Goal: Task Accomplishment & Management: Manage account settings

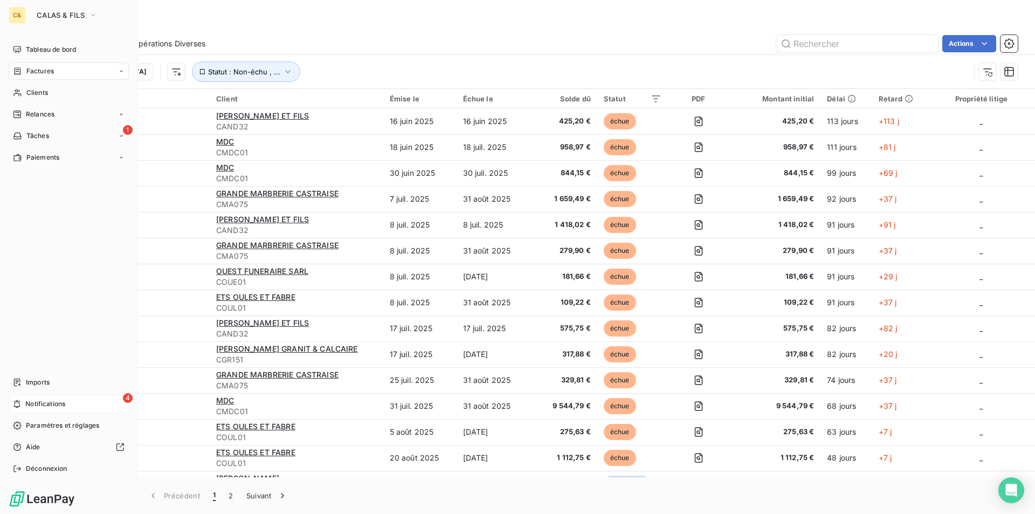
click at [43, 403] on span "Notifications" at bounding box center [45, 404] width 40 height 10
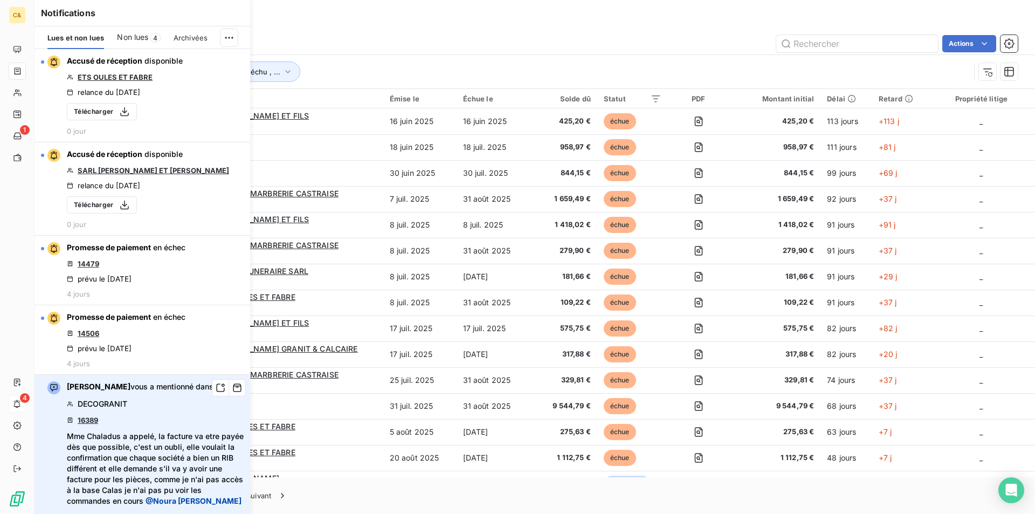
scroll to position [108, 0]
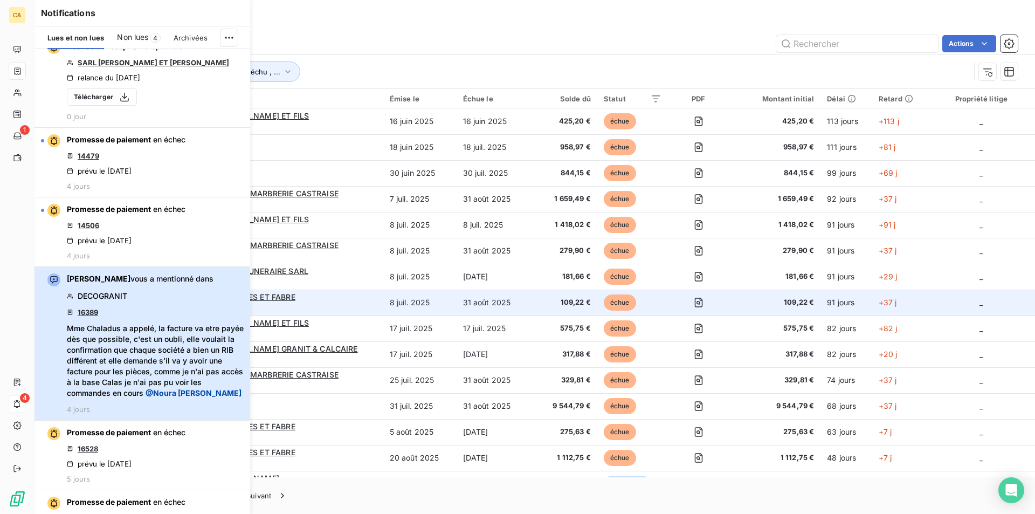
click at [181, 311] on div "[PERSON_NAME] vous a mentionné dans DECOGRANIT 16389 Mme Chaladus a appelé, la …" at bounding box center [155, 343] width 177 height 140
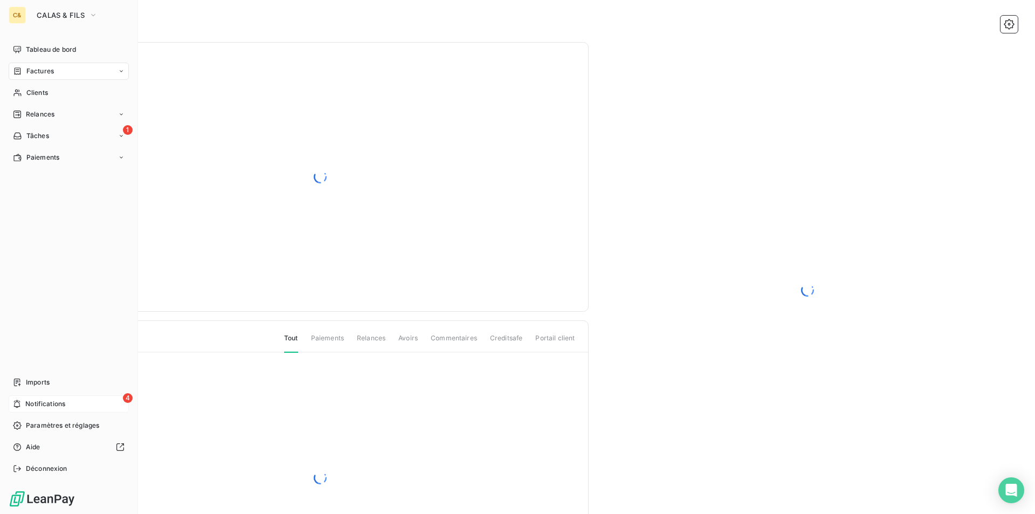
click at [24, 406] on div "4 Notifications" at bounding box center [69, 403] width 120 height 17
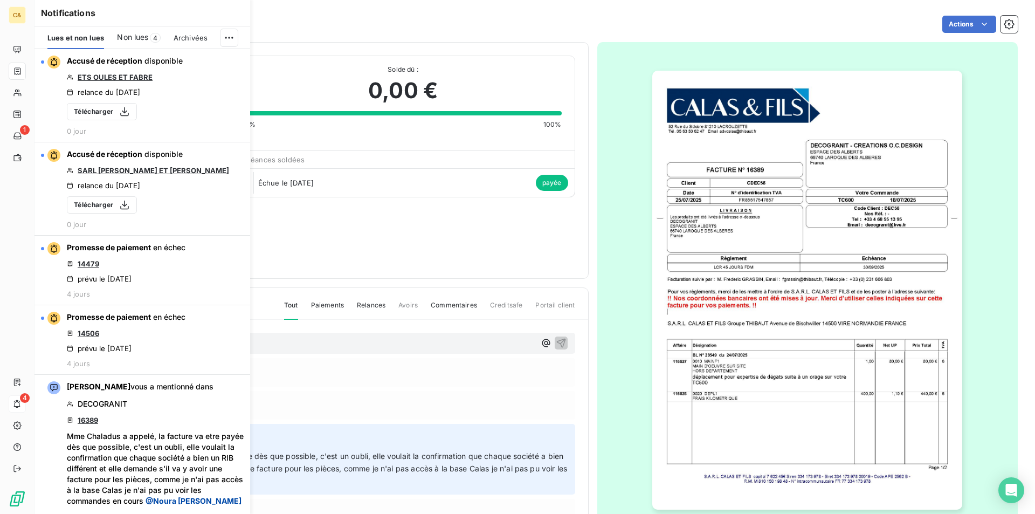
drag, startPoint x: 315, startPoint y: 224, endPoint x: 293, endPoint y: 224, distance: 22.1
click at [315, 224] on div "DECOGRANIT CDEC56 Montant initial 1 013,40 € Émise le [DATE] Avoirs associés Pa…" at bounding box center [320, 161] width 510 height 210
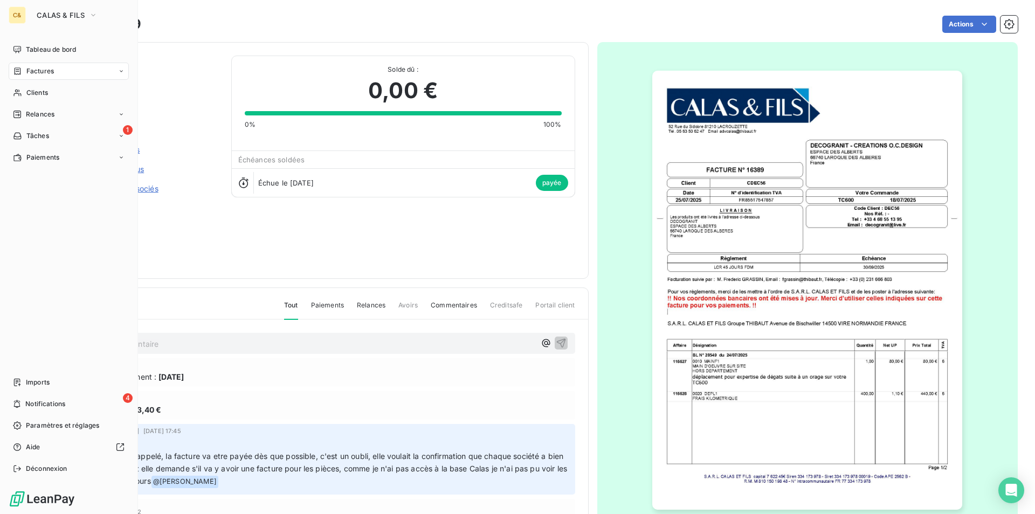
drag, startPoint x: 59, startPoint y: 404, endPoint x: 87, endPoint y: 338, distance: 71.5
click at [59, 404] on span "Notifications" at bounding box center [45, 404] width 40 height 10
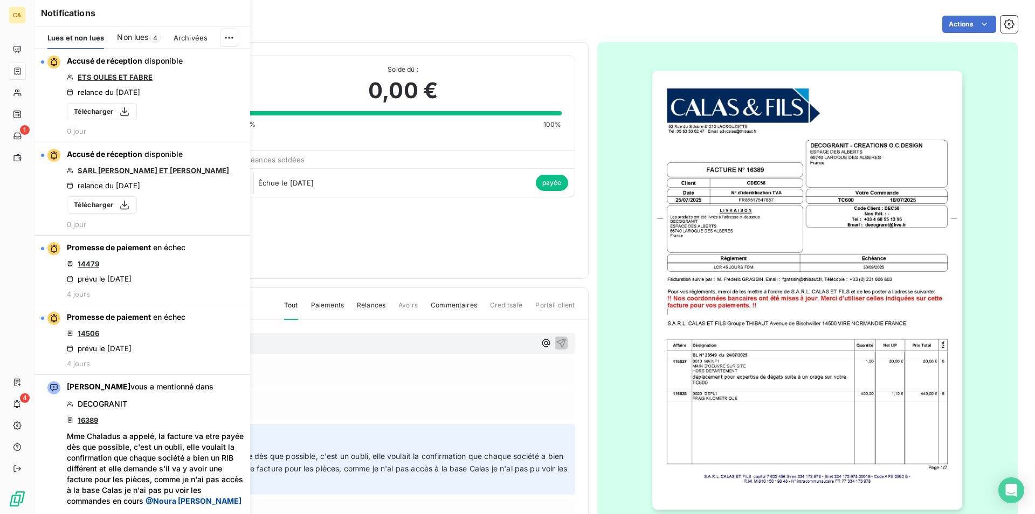
click at [134, 41] on span "Non lues" at bounding box center [132, 37] width 31 height 11
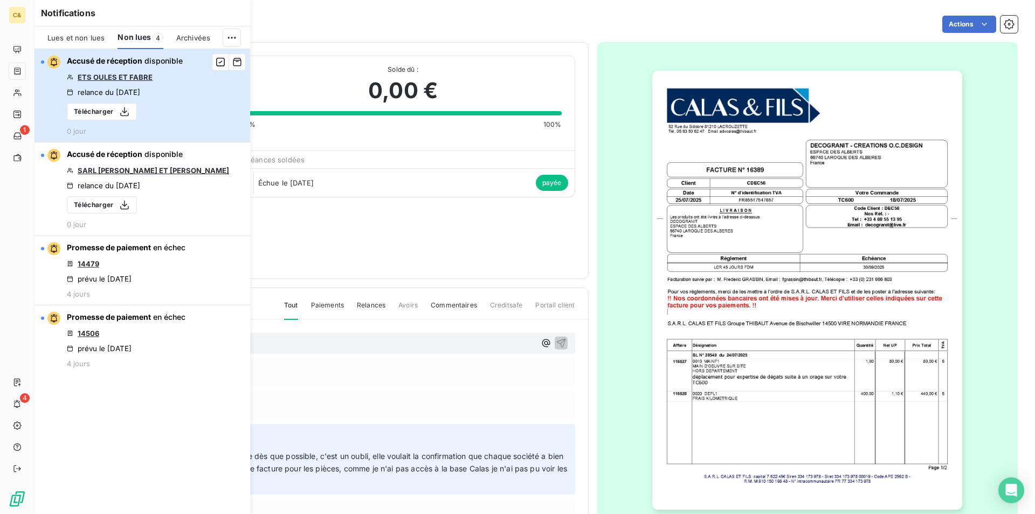
drag, startPoint x: 194, startPoint y: 104, endPoint x: 198, endPoint y: 112, distance: 8.7
click at [194, 104] on button "Accusé de réception disponible ETS OULES ET FABRE relance du [DATE] Télécharger…" at bounding box center [143, 95] width 216 height 93
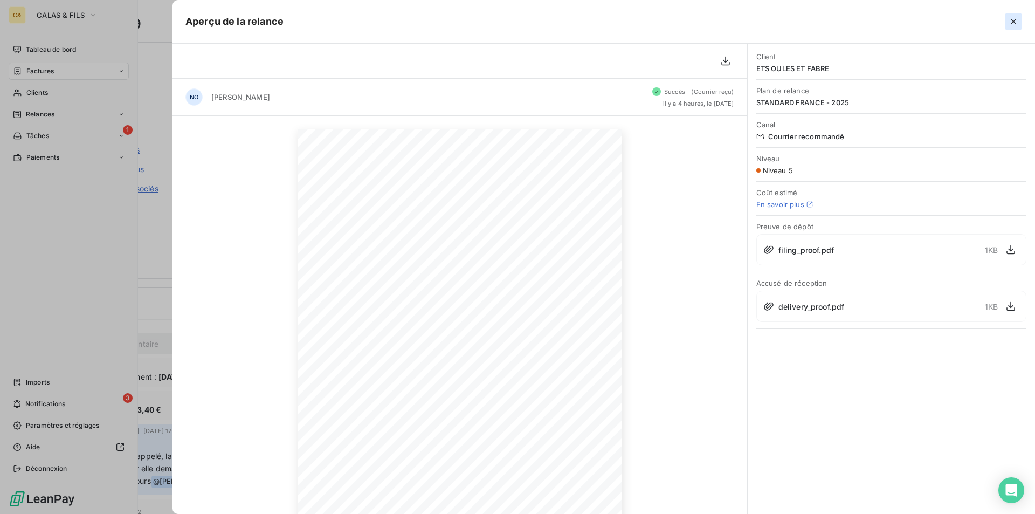
click at [1015, 23] on icon "button" at bounding box center [1013, 21] width 5 height 5
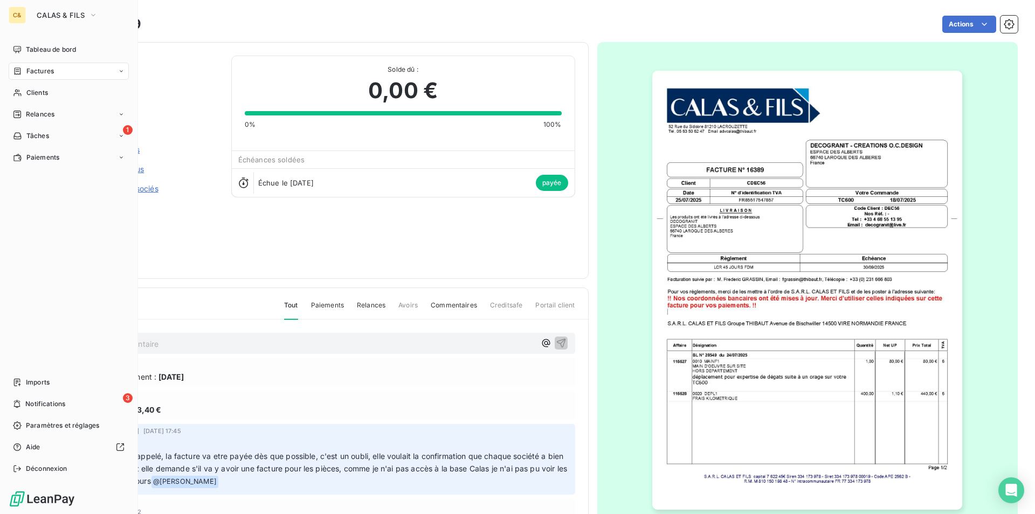
drag, startPoint x: 52, startPoint y: 405, endPoint x: 62, endPoint y: 66, distance: 339.8
click at [52, 405] on span "Notifications" at bounding box center [45, 404] width 40 height 10
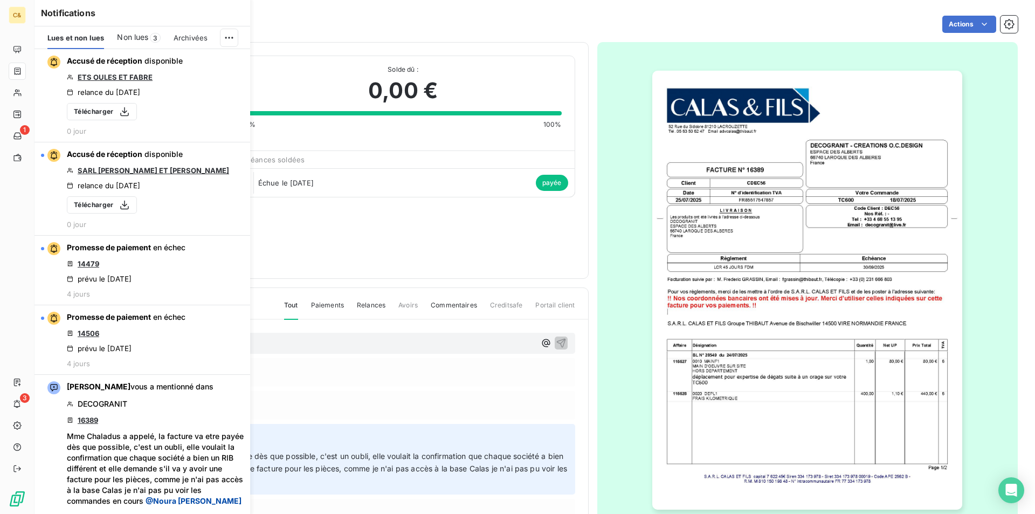
click at [139, 36] on span "Non lues" at bounding box center [132, 37] width 31 height 11
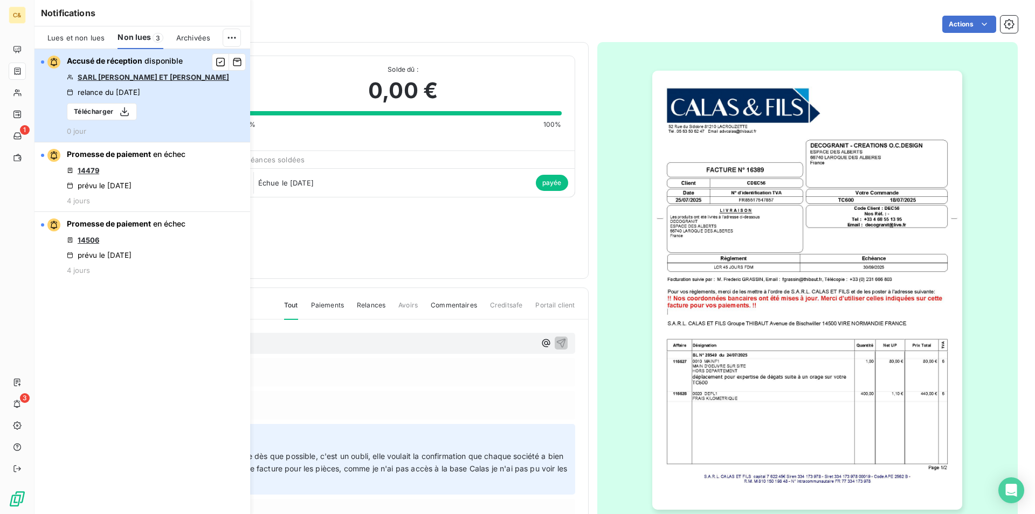
click at [188, 113] on div "Accusé de réception disponible SARL [PERSON_NAME] ET [PERSON_NAME] relance du […" at bounding box center [148, 96] width 162 height 80
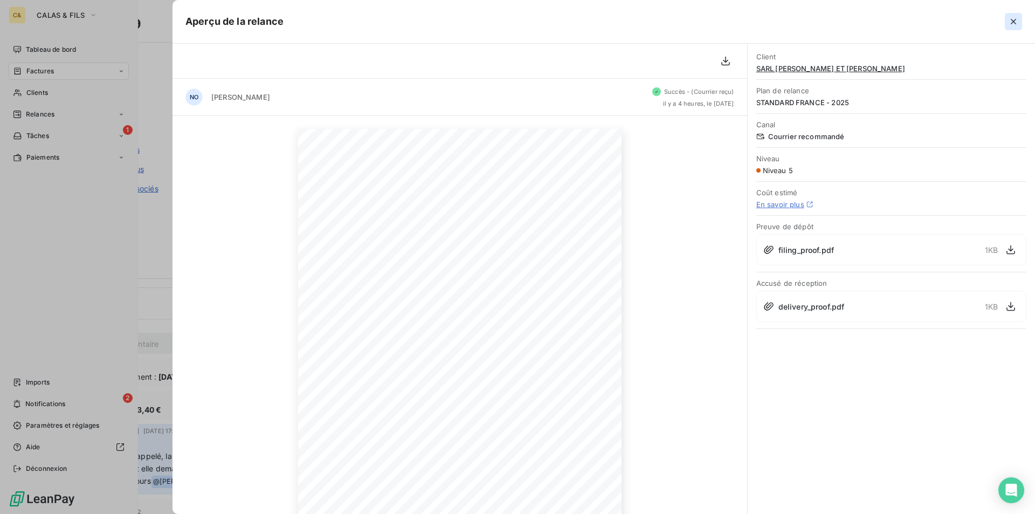
click at [1011, 18] on icon "button" at bounding box center [1013, 21] width 11 height 11
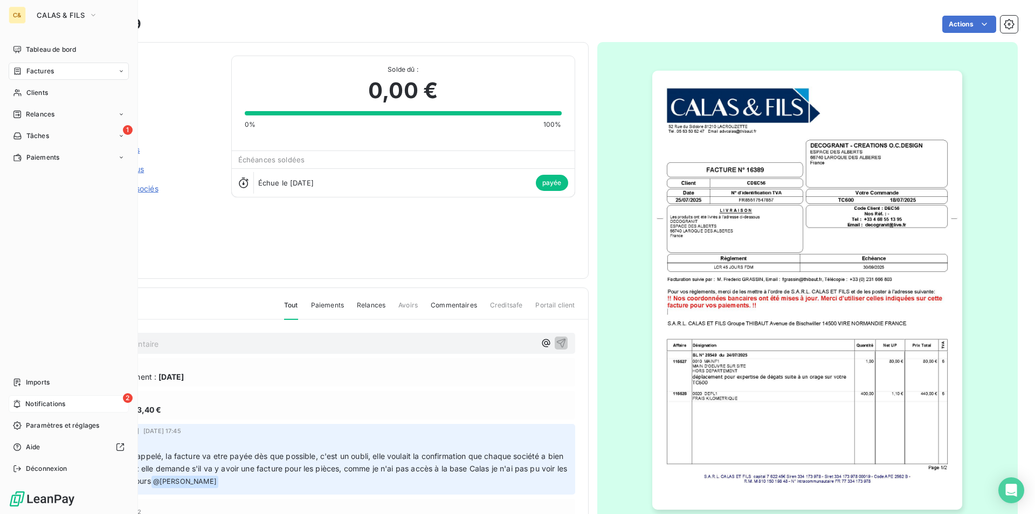
drag, startPoint x: 43, startPoint y: 401, endPoint x: 109, endPoint y: 396, distance: 65.9
click at [43, 401] on span "Notifications" at bounding box center [45, 404] width 40 height 10
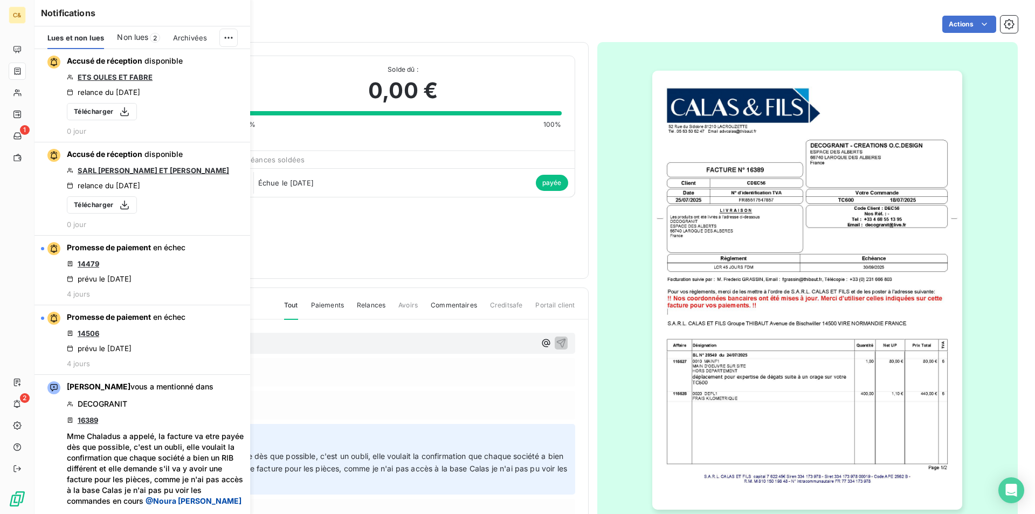
click at [136, 33] on span "Non lues" at bounding box center [132, 37] width 31 height 11
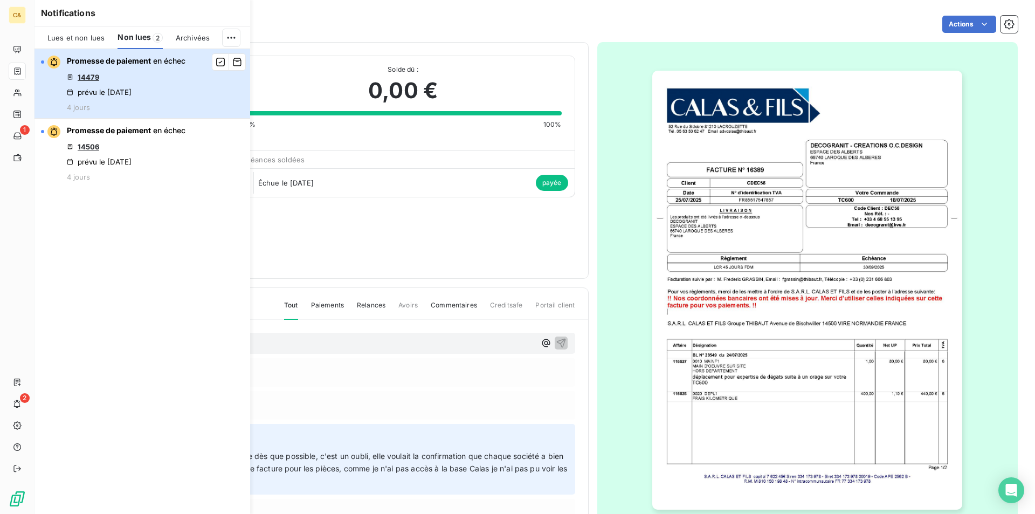
click at [141, 99] on div "Promesse de paiement en échec 14479 prévu le [DATE] 4 jours" at bounding box center [126, 84] width 119 height 56
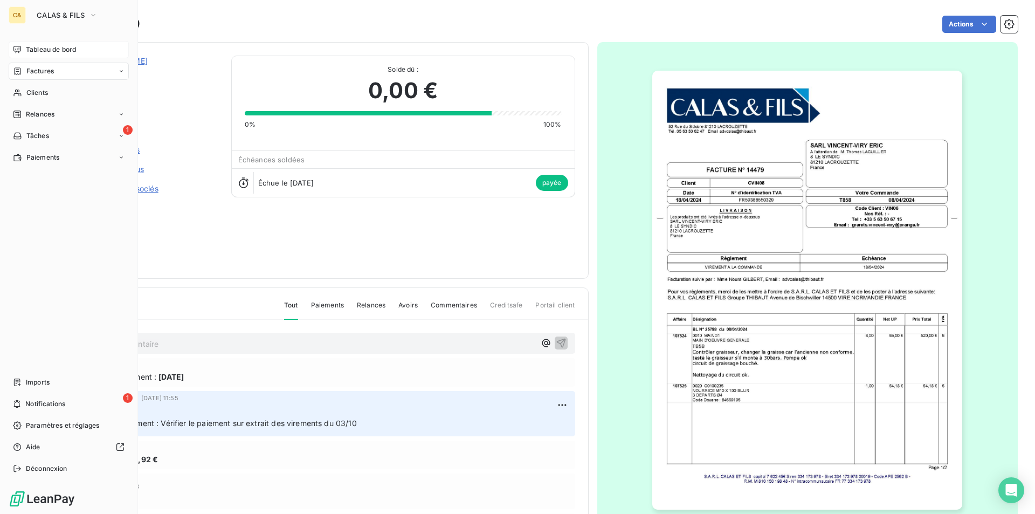
click at [58, 55] on div "Tableau de bord" at bounding box center [69, 49] width 120 height 17
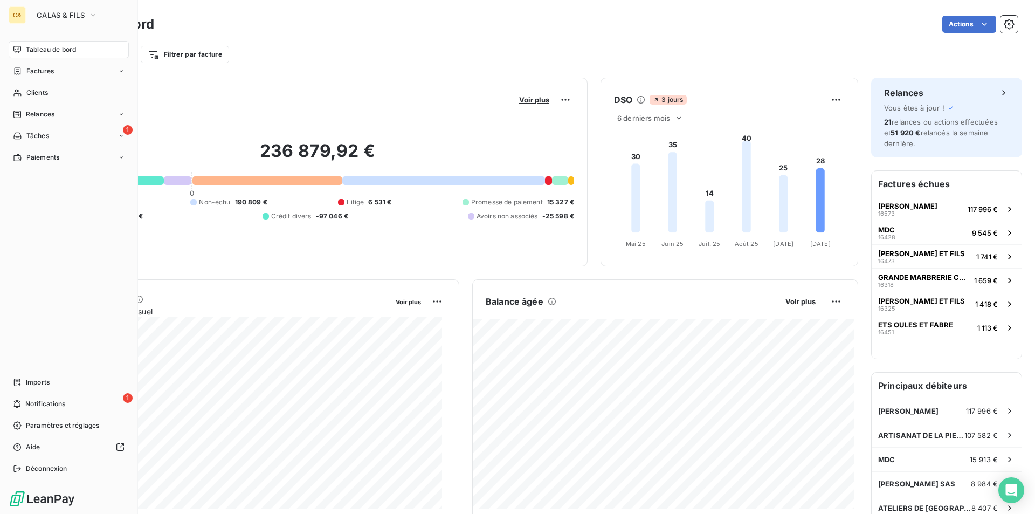
drag, startPoint x: 57, startPoint y: 398, endPoint x: 77, endPoint y: 330, distance: 70.6
click at [57, 398] on div "1 Notifications" at bounding box center [69, 403] width 120 height 17
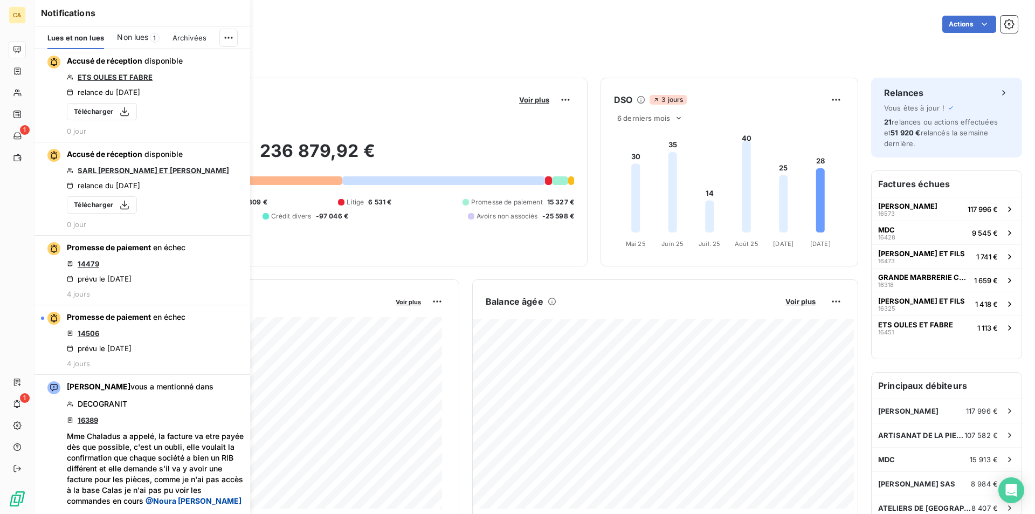
click at [145, 41] on span "Non lues" at bounding box center [132, 37] width 31 height 11
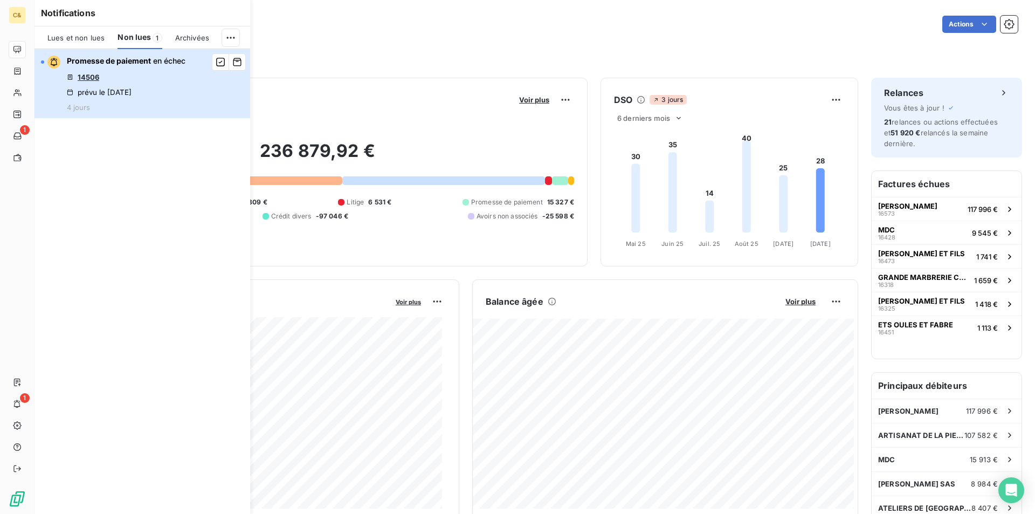
click at [158, 86] on div "Promesse de paiement en échec 14506 prévu le [DATE] 4 jours" at bounding box center [126, 84] width 119 height 56
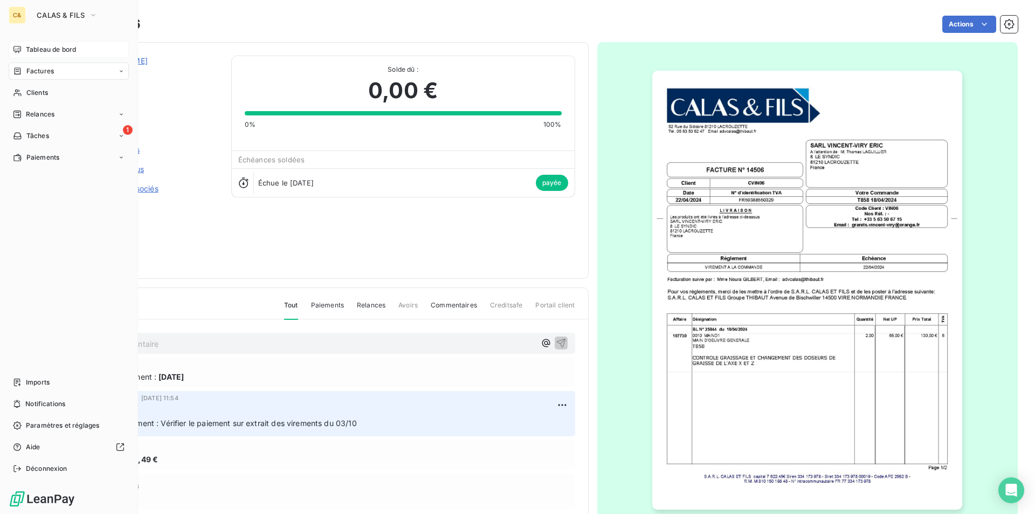
click at [61, 50] on span "Tableau de bord" at bounding box center [51, 50] width 50 height 10
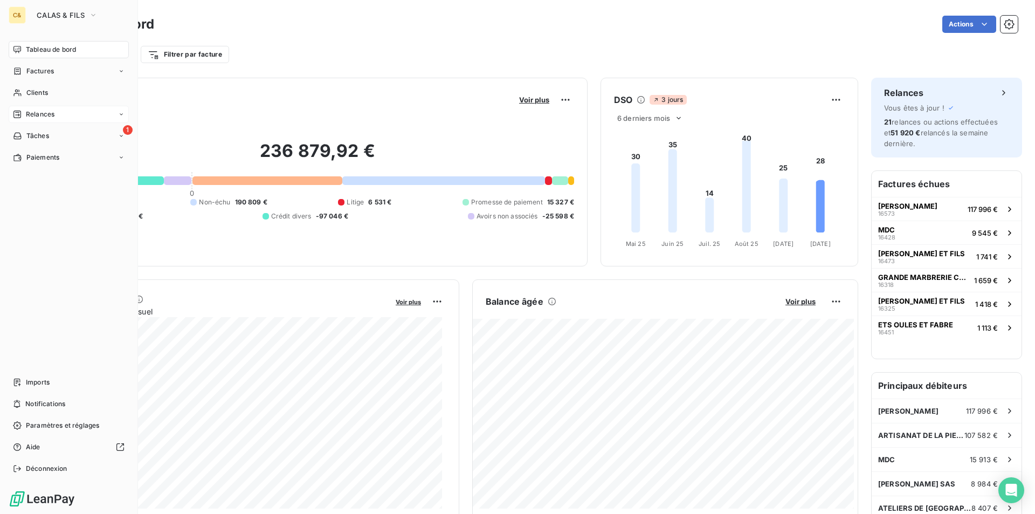
drag, startPoint x: 44, startPoint y: 113, endPoint x: 50, endPoint y: 115, distance: 6.5
click at [44, 113] on span "Relances" at bounding box center [40, 114] width 29 height 10
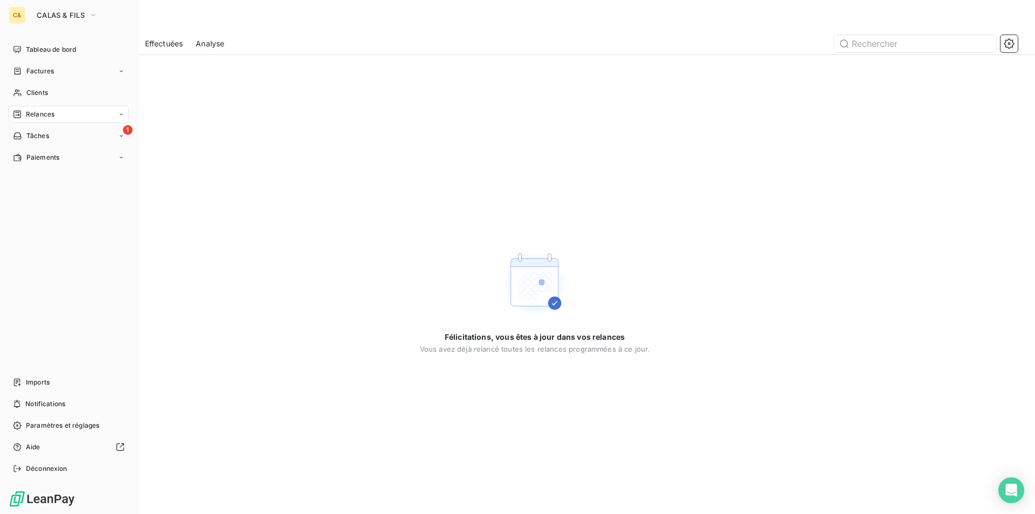
drag, startPoint x: 34, startPoint y: 405, endPoint x: 63, endPoint y: 347, distance: 64.6
click at [34, 405] on span "Notifications" at bounding box center [45, 404] width 40 height 10
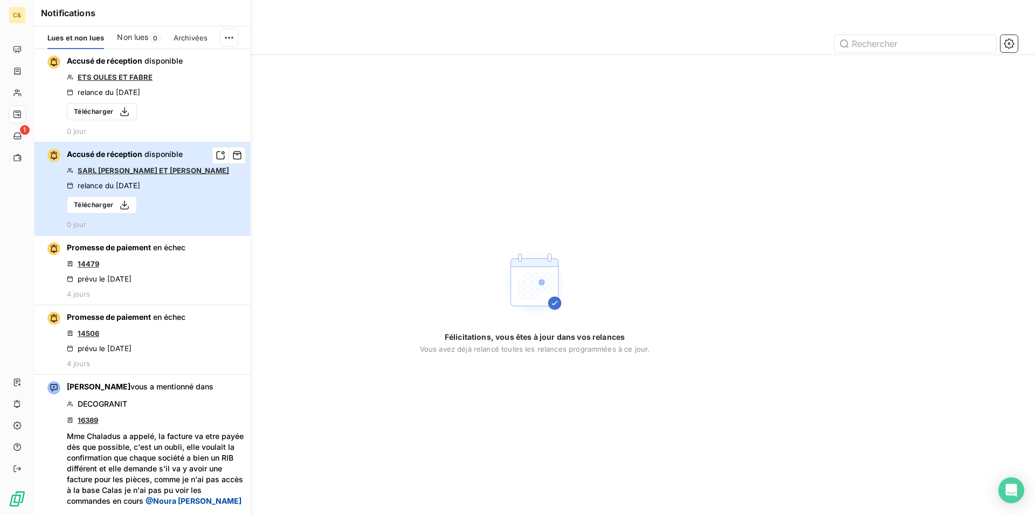
click at [189, 206] on div "Accusé de réception disponible SARL [PERSON_NAME] ET [PERSON_NAME] relance du […" at bounding box center [148, 189] width 162 height 80
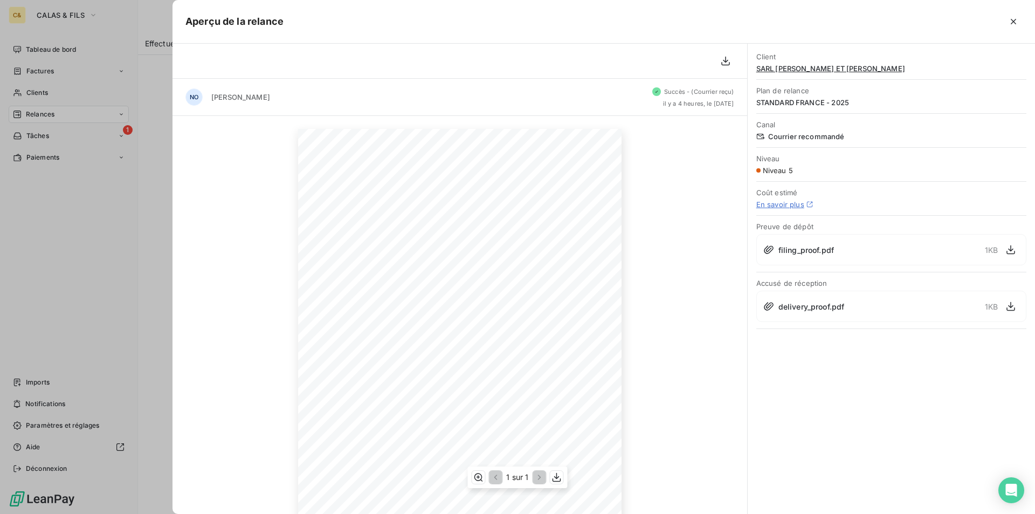
scroll to position [54, 0]
click at [1008, 17] on button "button" at bounding box center [1013, 21] width 17 height 17
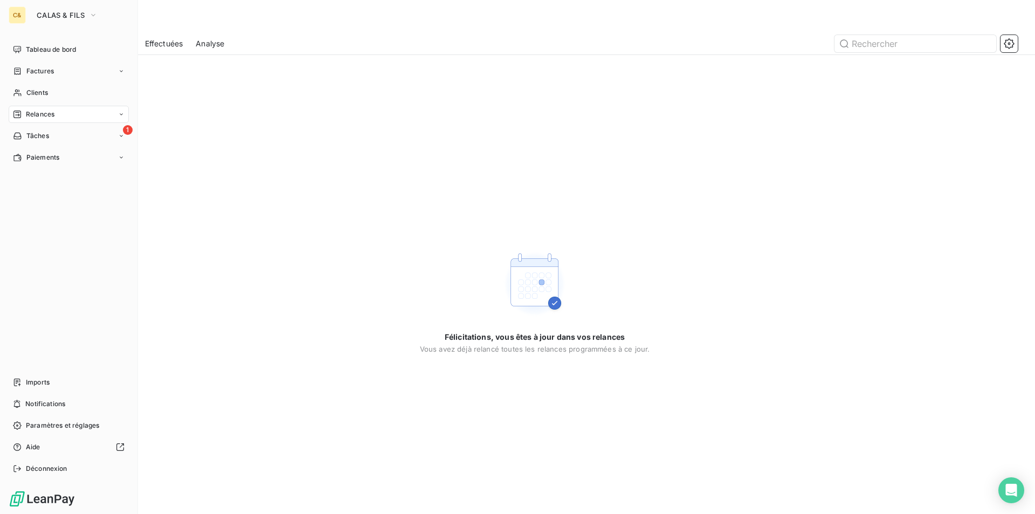
click at [659, 258] on div "Félicitations, vous êtes à jour dans vos relances Vous avez déjà relancé toutes…" at bounding box center [535, 300] width 1001 height 425
click at [70, 136] on div "1 Tâches" at bounding box center [69, 135] width 120 height 17
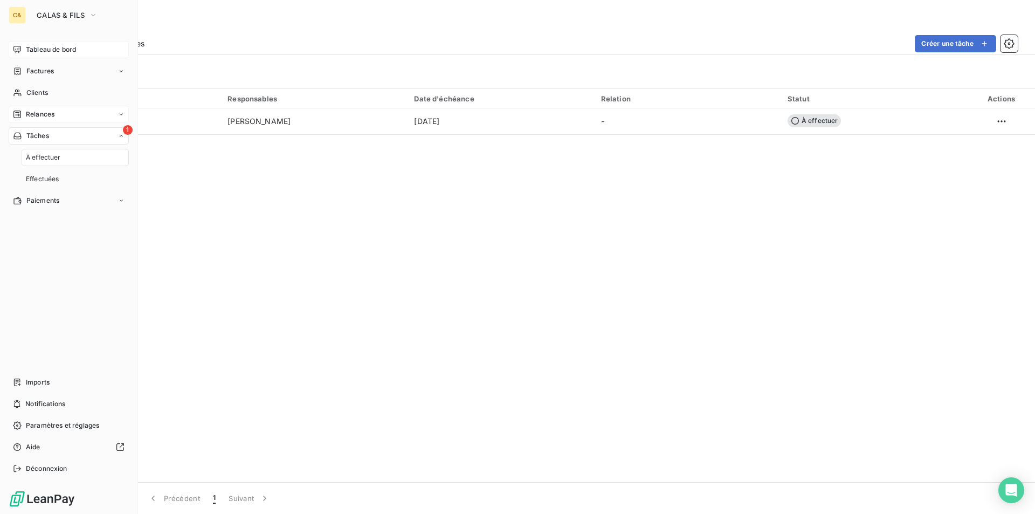
click at [52, 47] on span "Tableau de bord" at bounding box center [51, 50] width 50 height 10
